Goal: Contribute content: Contribute content

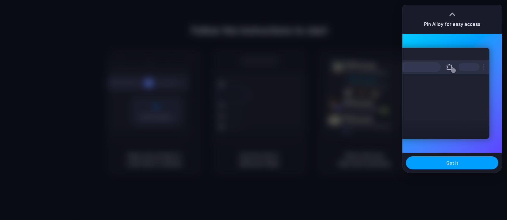
click at [446, 167] on button "Got it" at bounding box center [452, 162] width 92 height 13
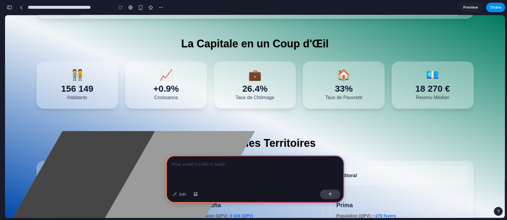
scroll to position [138, 0]
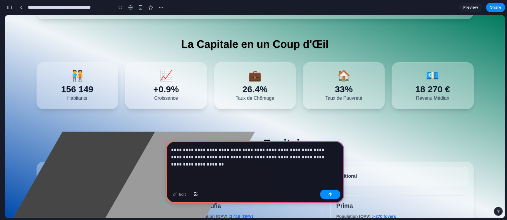
click at [258, 157] on p "**********" at bounding box center [253, 156] width 165 height 21
click at [335, 193] on button "button" at bounding box center [330, 194] width 20 height 10
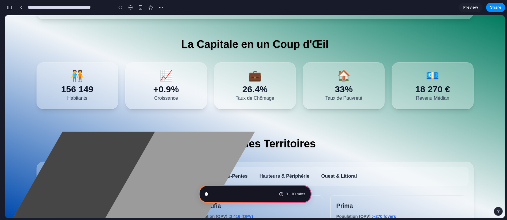
click at [114, 196] on div "[PERSON_NAME] Population (QPV) : 18 081 Taux de Pauvreté : 50,0% Logements Soci…" at bounding box center [111, 223] width 143 height 61
click at [205, 172] on button "Centre & Mi-Pentes" at bounding box center [225, 175] width 53 height 14
type input "**********"
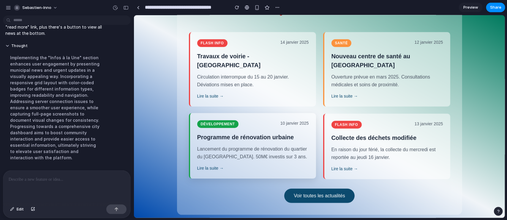
scroll to position [314, 0]
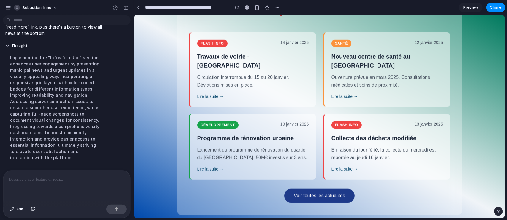
click at [311, 201] on button "Voir toutes les actualités" at bounding box center [319, 195] width 70 height 14
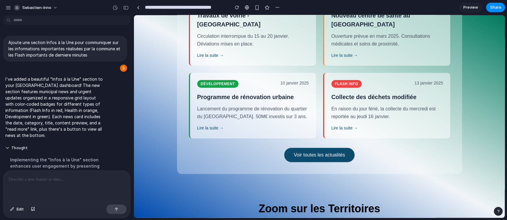
scroll to position [282, 0]
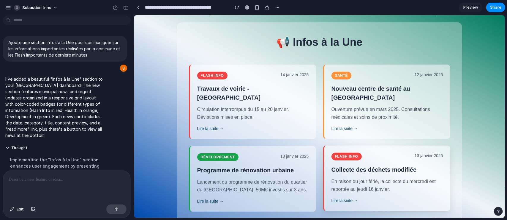
click at [336, 200] on div "Lire la suite →" at bounding box center [387, 200] width 112 height 6
click at [350, 186] on p "En raison du jour férié, la collecte du mercredi est reportée au jeudi 16 janvi…" at bounding box center [387, 184] width 112 height 15
click at [278, 7] on div "button" at bounding box center [277, 7] width 5 height 5
click at [491, 5] on span "Share" at bounding box center [495, 7] width 11 height 6
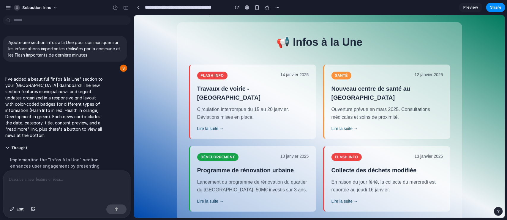
click at [440, 9] on section "**********" at bounding box center [320, 7] width 372 height 15
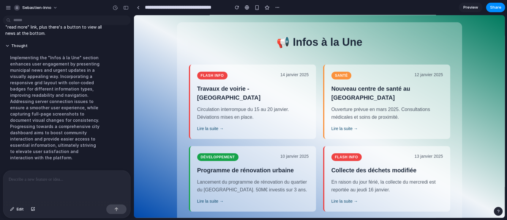
scroll to position [0, 0]
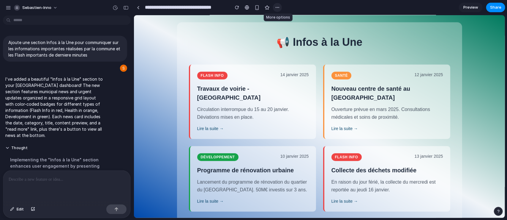
click at [275, 9] on div "button" at bounding box center [277, 7] width 5 height 5
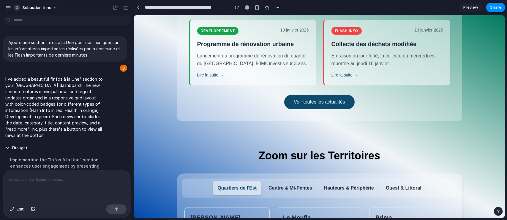
click at [496, 210] on button "button" at bounding box center [498, 211] width 9 height 9
click at [473, 11] on link "Preview" at bounding box center [471, 8] width 24 height 10
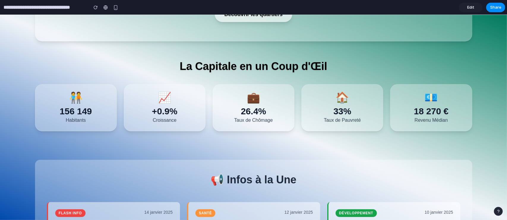
scroll to position [92, 0]
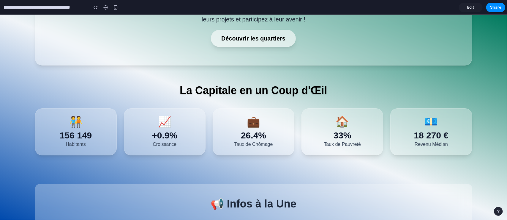
click at [234, 38] on link "Découvrir les quartiers" at bounding box center [253, 37] width 85 height 17
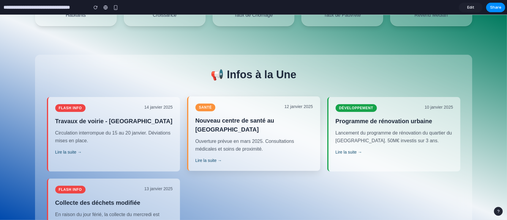
scroll to position [221, 0]
drag, startPoint x: 453, startPoint y: 18, endPoint x: 348, endPoint y: 51, distance: 110.0
click at [348, 51] on div "Au cœur de [GEOGRAPHIC_DATA] Explorez les 20 quartiers qui font battre le cœur …" at bounding box center [253, 129] width 437 height 600
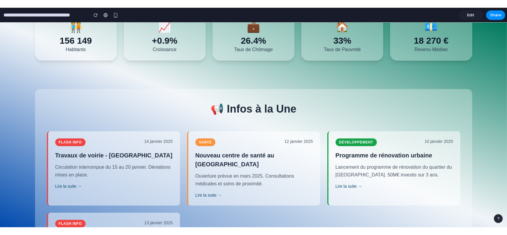
scroll to position [163, 0]
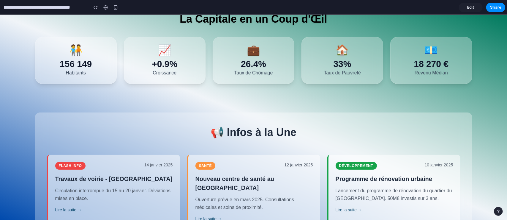
click at [226, 81] on div "💼 26.4% Taux de Chômage" at bounding box center [254, 60] width 82 height 47
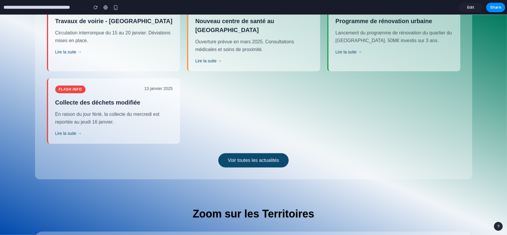
scroll to position [478, 0]
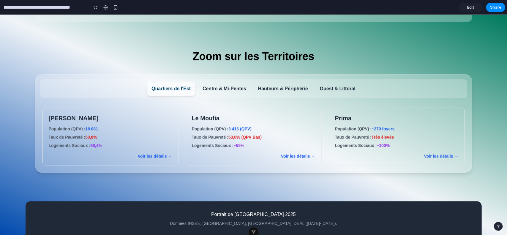
click at [466, 9] on link "Edit" at bounding box center [471, 8] width 24 height 10
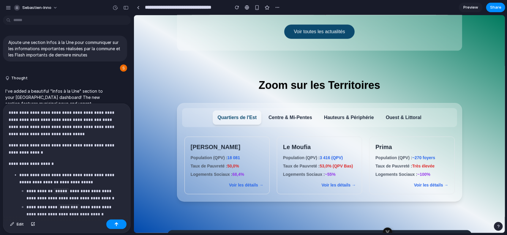
scroll to position [53, 0]
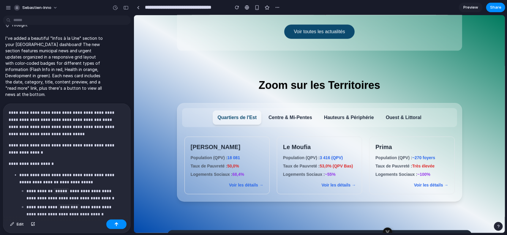
click at [9, 115] on p "**********" at bounding box center [66, 123] width 114 height 29
click at [50, 122] on p "**********" at bounding box center [66, 123] width 114 height 29
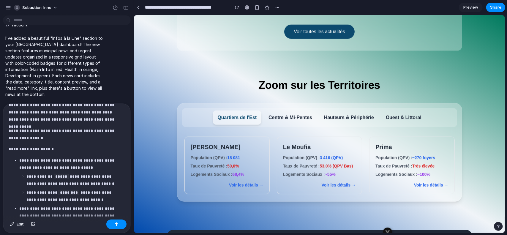
scroll to position [8, 0]
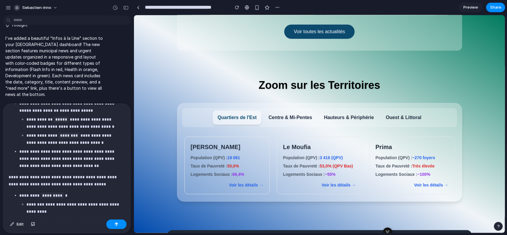
scroll to position [46, 0]
click at [84, 168] on p "**********" at bounding box center [70, 158] width 103 height 21
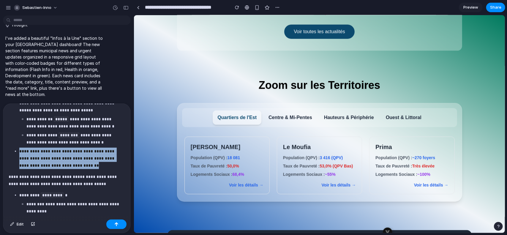
drag, startPoint x: 84, startPoint y: 168, endPoint x: 0, endPoint y: 151, distance: 86.1
click at [0, 151] on div "**********" at bounding box center [65, 168] width 130 height 130
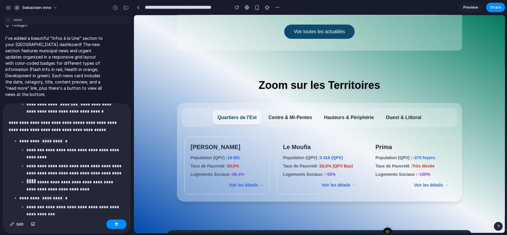
scroll to position [78, 0]
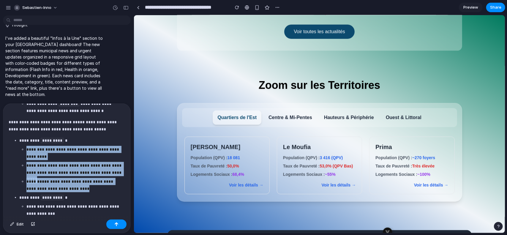
drag, startPoint x: 26, startPoint y: 148, endPoint x: 69, endPoint y: 188, distance: 58.6
click at [69, 188] on ul "**********" at bounding box center [72, 169] width 106 height 46
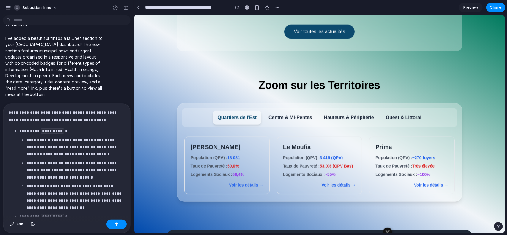
scroll to position [88, 0]
drag, startPoint x: 46, startPoint y: 147, endPoint x: 66, endPoint y: 139, distance: 22.1
click at [66, 139] on p "**********" at bounding box center [74, 146] width 96 height 21
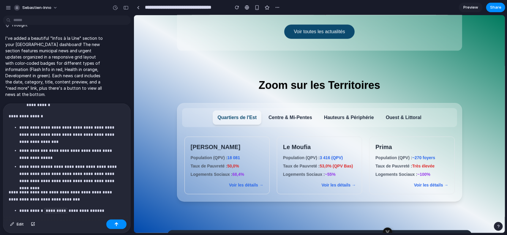
scroll to position [475, 0]
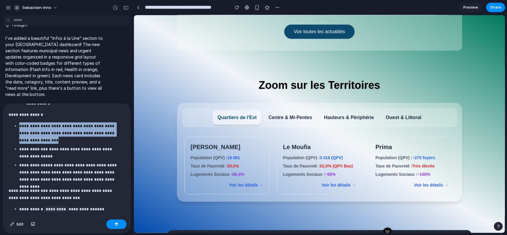
drag, startPoint x: 54, startPoint y: 142, endPoint x: 14, endPoint y: 126, distance: 43.6
click at [14, 126] on ul "**********" at bounding box center [67, 152] width 116 height 61
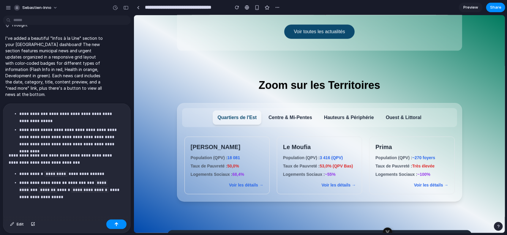
scroll to position [490, 0]
click at [121, 219] on button "button" at bounding box center [116, 225] width 20 height 10
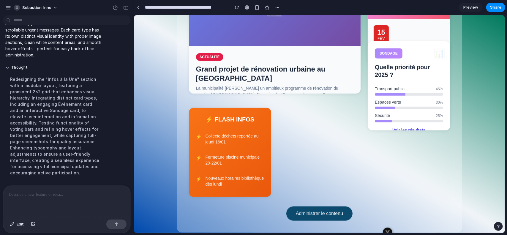
scroll to position [371, 0]
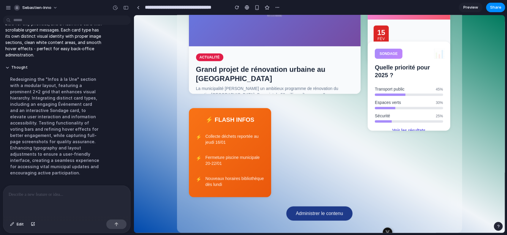
click at [326, 215] on button "Administrer le contenu" at bounding box center [319, 213] width 66 height 14
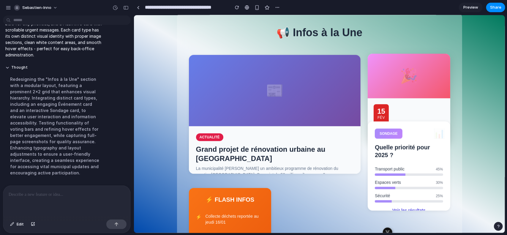
scroll to position [327, 0]
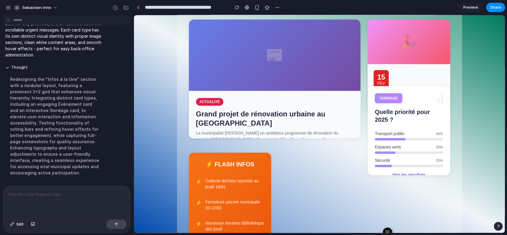
click at [79, 192] on p at bounding box center [66, 194] width 114 height 7
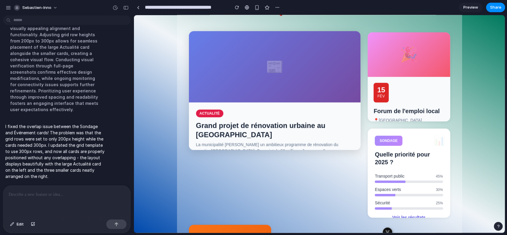
scroll to position [336, 0]
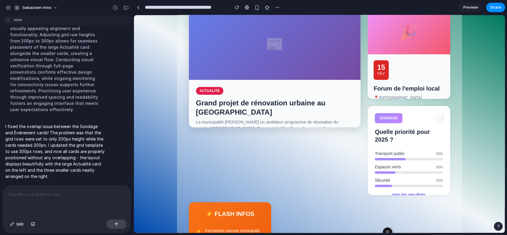
click at [294, 102] on h3 "Grand projet de rénovation urbaine au [GEOGRAPHIC_DATA]" at bounding box center [275, 107] width 158 height 18
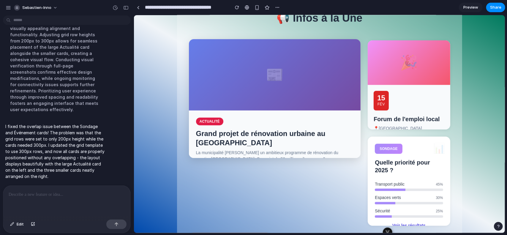
scroll to position [306, 0]
